Goal: Download file/media

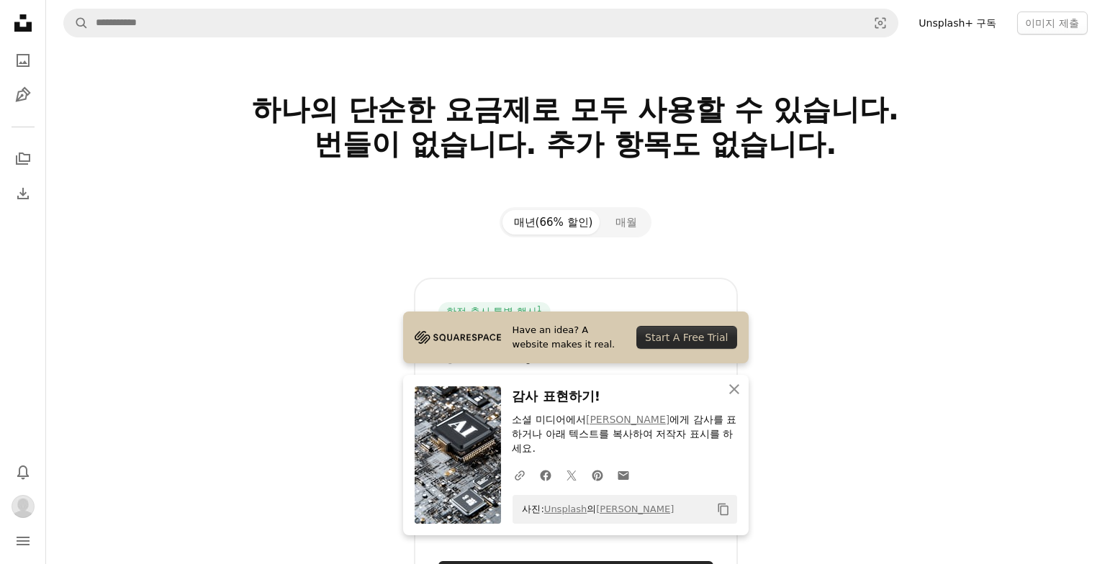
drag, startPoint x: 987, startPoint y: 63, endPoint x: 929, endPoint y: 21, distance: 72.1
drag, startPoint x: 947, startPoint y: 40, endPoint x: 928, endPoint y: 19, distance: 28.6
click at [928, 19] on nav "A magnifying glass Visual search Unsplash+ 구독 이미지 제출" at bounding box center [575, 23] width 1059 height 46
click at [960, 24] on link "Unsplash+ 구독" at bounding box center [957, 23] width 95 height 23
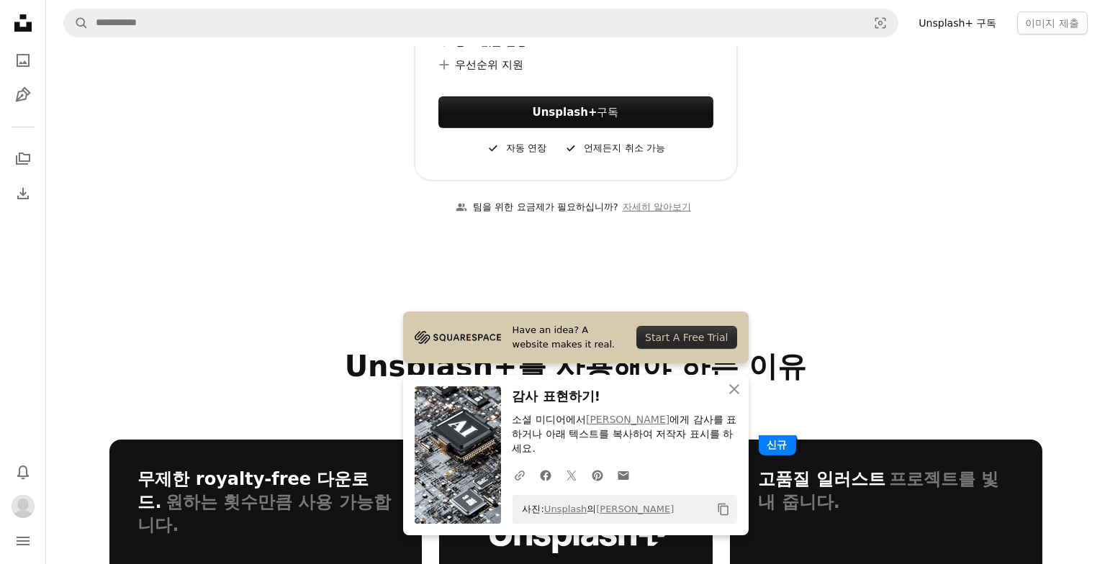
scroll to position [592, 0]
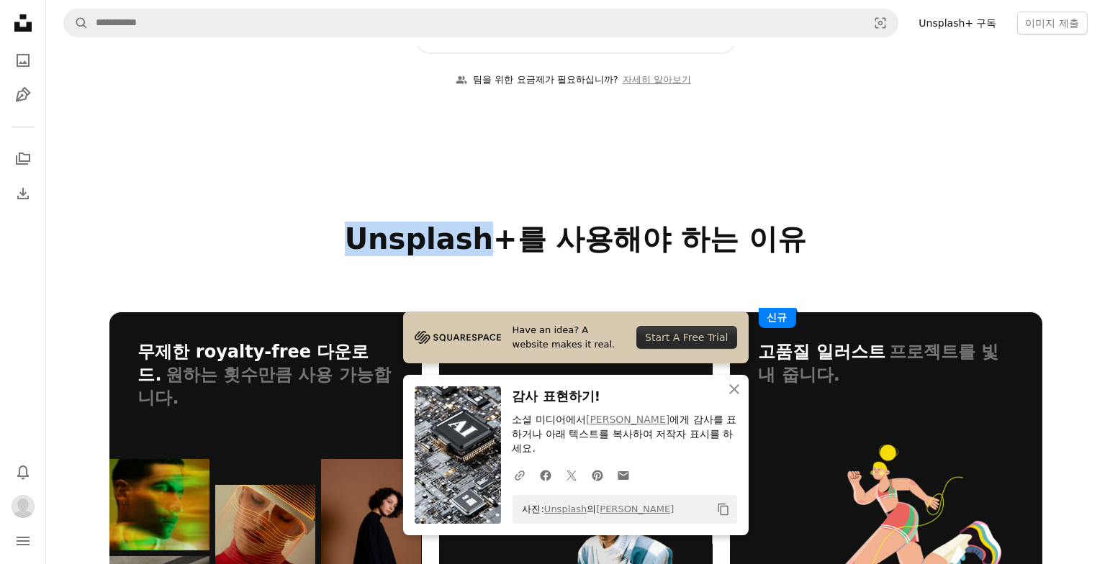
drag, startPoint x: 477, startPoint y: 232, endPoint x: 484, endPoint y: 236, distance: 7.8
click at [484, 236] on h2 "Unsplash+를 사용해야 하는 이유" at bounding box center [575, 239] width 933 height 35
